Goal: Task Accomplishment & Management: Complete application form

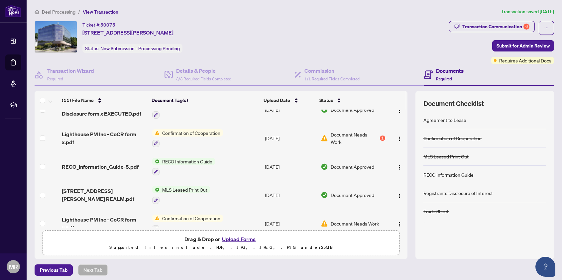
scroll to position [183, 0]
click at [380, 139] on div "1" at bounding box center [382, 138] width 5 height 5
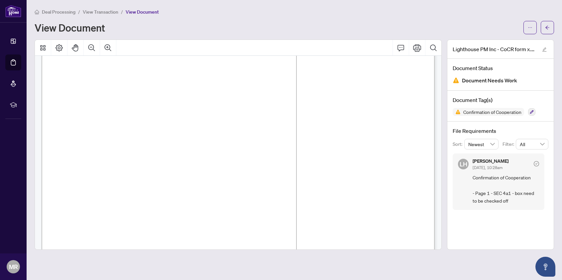
scroll to position [40, 0]
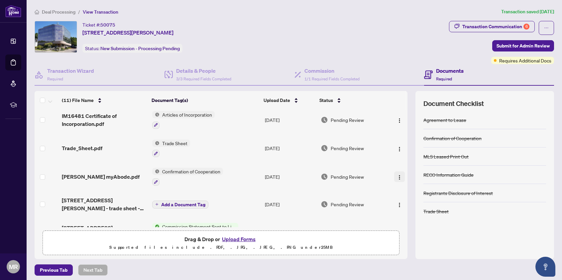
click at [398, 179] on img "button" at bounding box center [399, 177] width 5 height 5
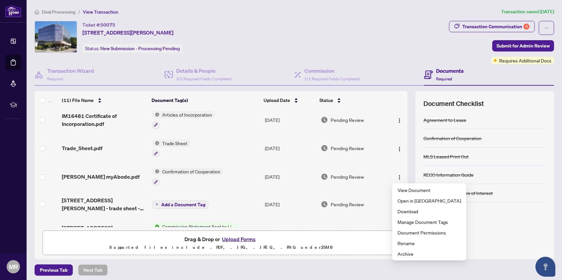
click at [375, 185] on td "Pending Review" at bounding box center [353, 176] width 70 height 29
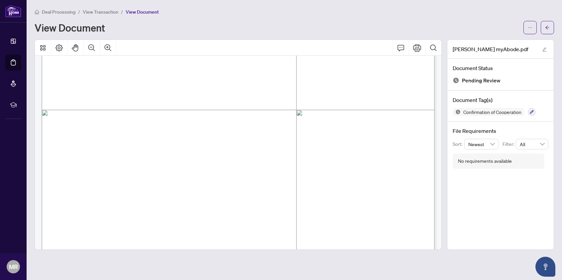
scroll to position [210, 0]
click at [546, 30] on span "button" at bounding box center [547, 27] width 5 height 11
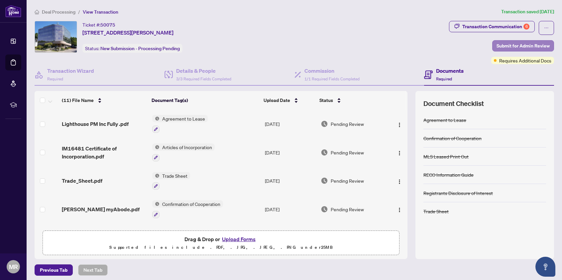
click at [506, 44] on span "Submit for Admin Review" at bounding box center [522, 46] width 53 height 11
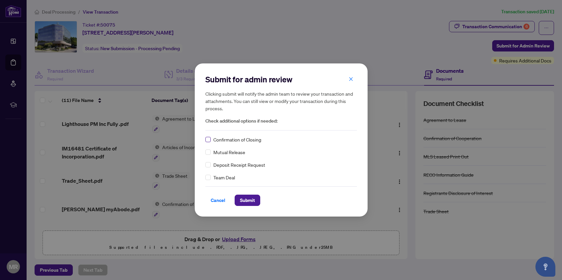
click at [209, 139] on span at bounding box center [207, 139] width 5 height 5
click at [245, 199] on span "Submit" at bounding box center [247, 200] width 15 height 11
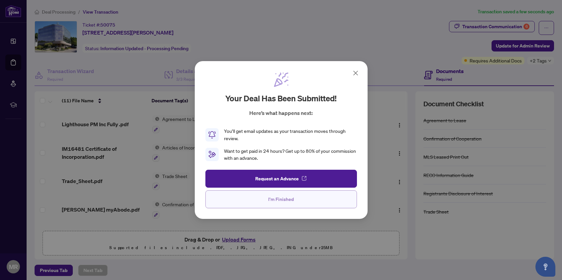
click at [270, 199] on span "I'm Finished" at bounding box center [281, 199] width 26 height 11
